Goal: Navigation & Orientation: Find specific page/section

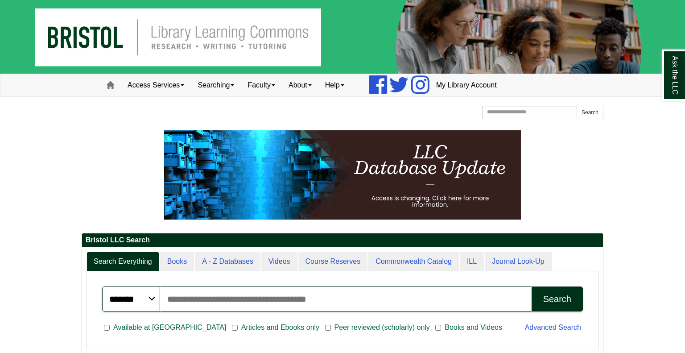
scroll to position [107, 521]
click at [171, 78] on link "Access Services" at bounding box center [156, 85] width 70 height 22
click at [151, 114] on link "Chromebooks" at bounding box center [167, 114] width 93 height 10
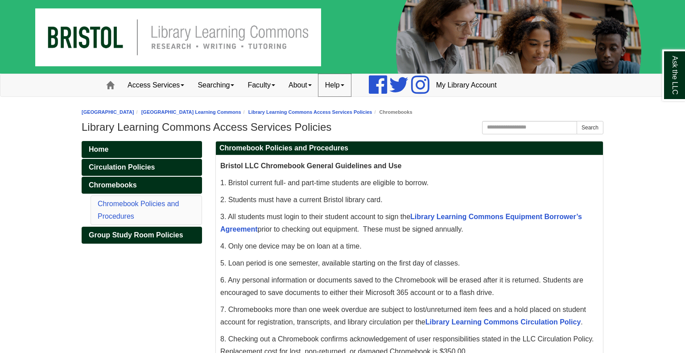
click at [350, 89] on link "Help" at bounding box center [334, 85] width 33 height 22
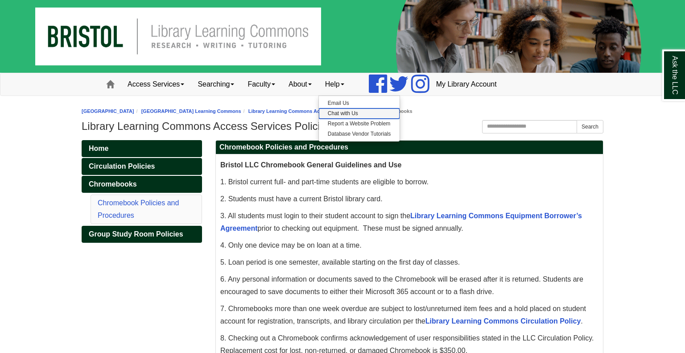
click at [350, 112] on link "Chat with Us" at bounding box center [359, 113] width 81 height 10
click at [182, 148] on link "Home" at bounding box center [142, 148] width 120 height 17
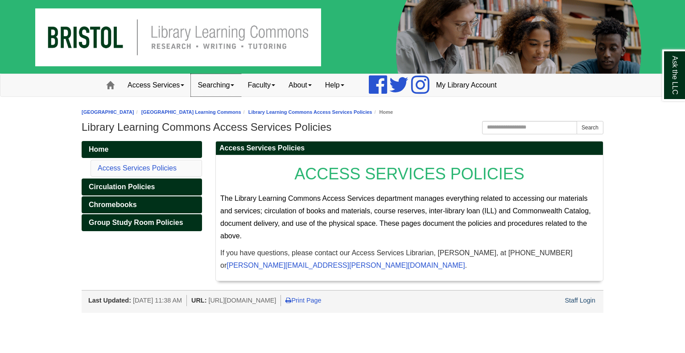
click at [219, 83] on link "Searching" at bounding box center [216, 85] width 50 height 22
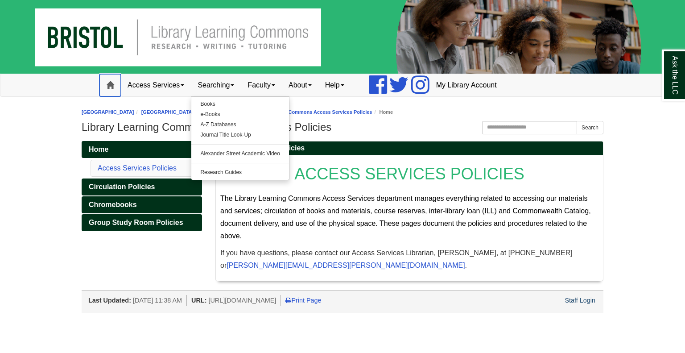
click at [109, 87] on span at bounding box center [110, 85] width 8 height 8
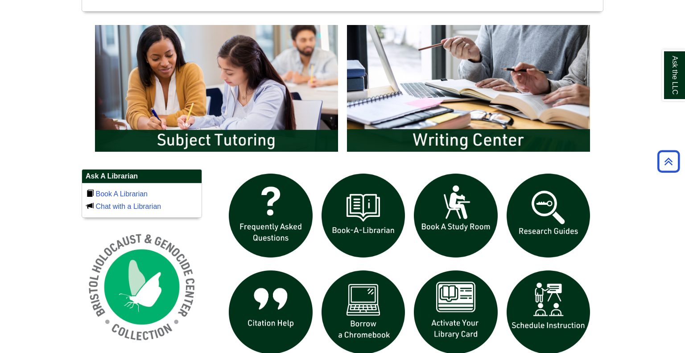
scroll to position [470, 0]
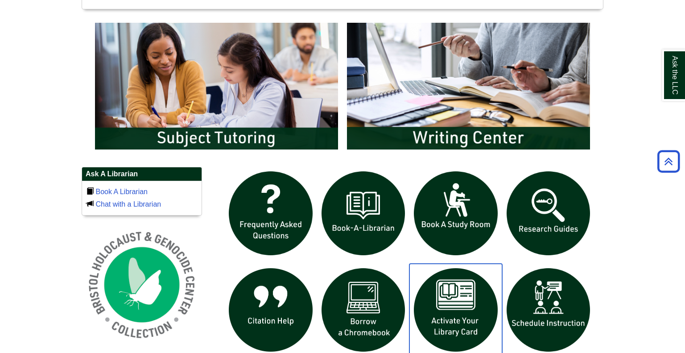
click at [461, 279] on img "slideshow" at bounding box center [455, 310] width 93 height 93
